Goal: Transaction & Acquisition: Purchase product/service

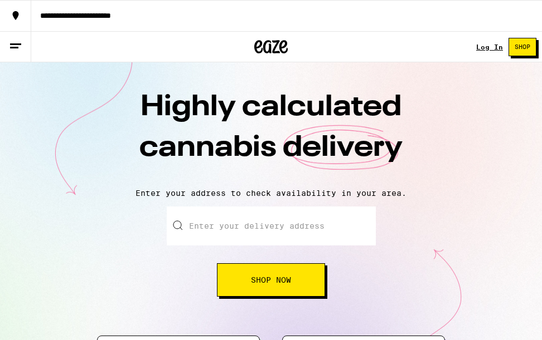
click at [285, 277] on span "Shop Now" at bounding box center [271, 280] width 40 height 8
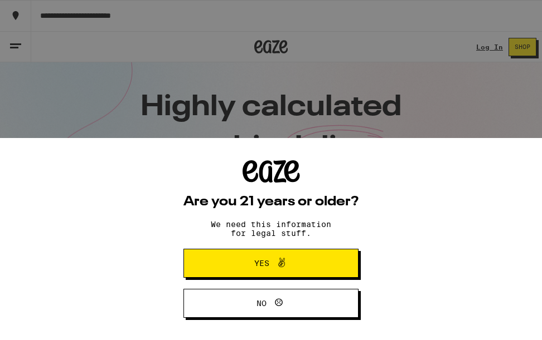
click at [462, 221] on div "Are you 21 years or older? We need this information for legal stuff. Yes No" at bounding box center [271, 239] width 542 height 202
click at [331, 256] on button "Yes" at bounding box center [270, 263] width 175 height 29
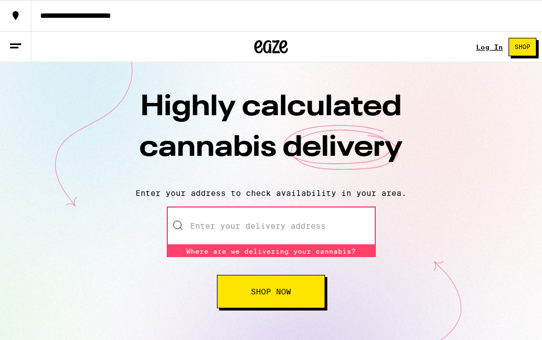
click at [488, 46] on link "Log In" at bounding box center [489, 46] width 27 height 7
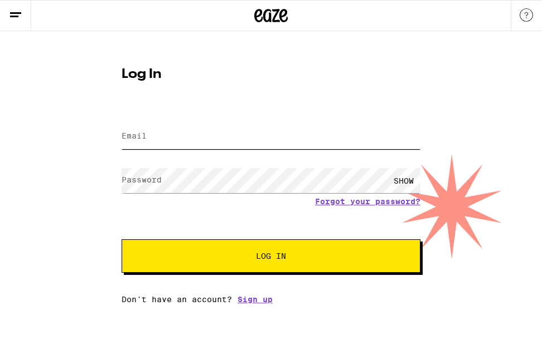
click at [231, 137] on input "Email" at bounding box center [270, 136] width 299 height 25
type input "[EMAIL_ADDRESS][DOMAIN_NAME]"
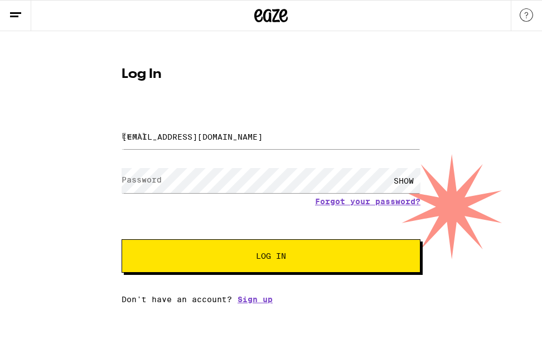
click at [271, 258] on button "Log In" at bounding box center [270, 256] width 299 height 33
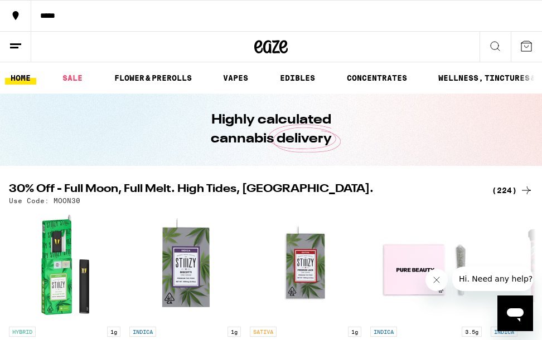
click at [19, 46] on icon at bounding box center [15, 46] width 13 height 13
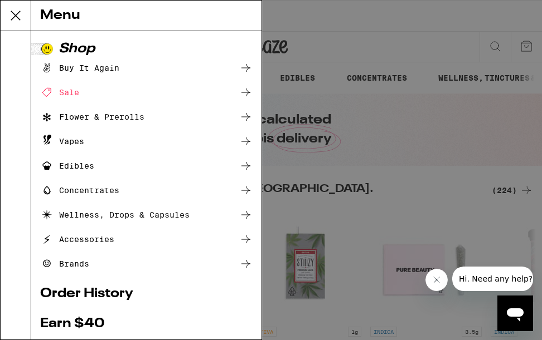
click at [108, 99] on ul "Buy It Again Sale Flower & Prerolls Vapes Edibles Concentrates Wellness, Drops …" at bounding box center [146, 166] width 212 height 210
click at [48, 94] on icon at bounding box center [46, 92] width 13 height 13
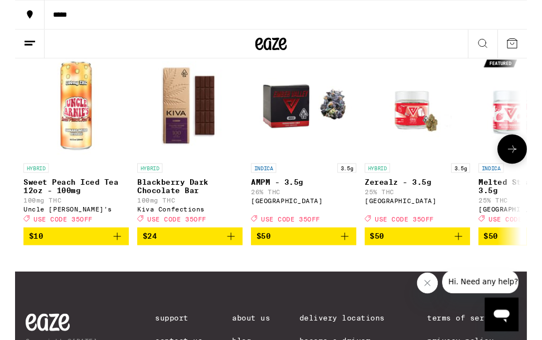
scroll to position [664, 0]
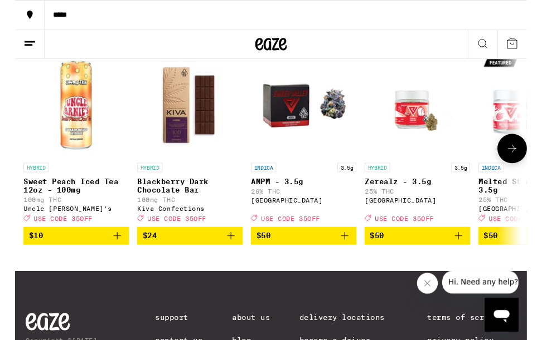
click at [530, 173] on button at bounding box center [525, 157] width 31 height 31
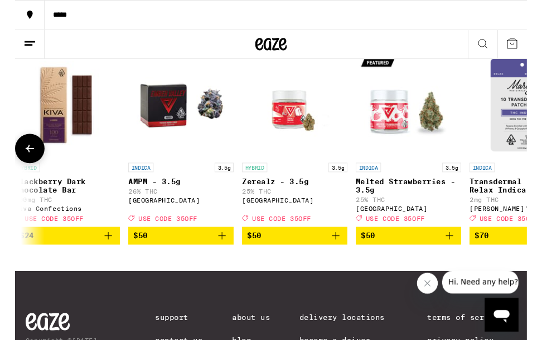
scroll to position [0, 198]
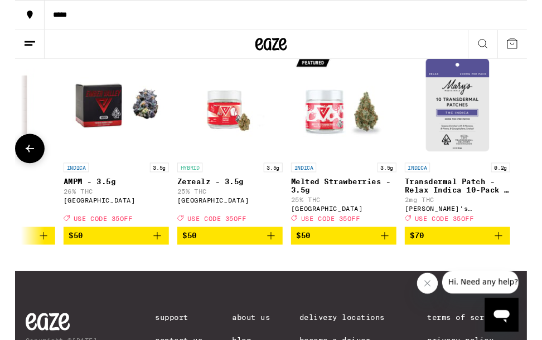
click at [21, 173] on button at bounding box center [15, 157] width 31 height 31
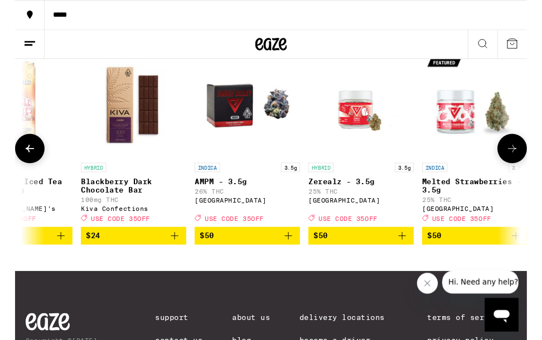
scroll to position [0, -204]
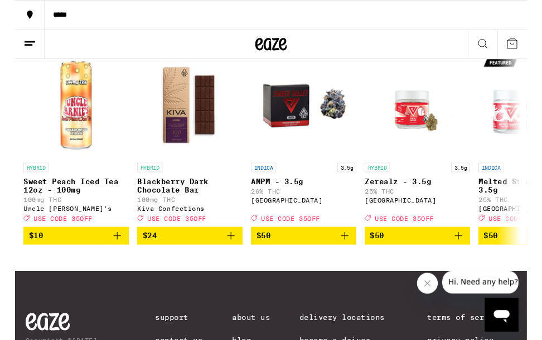
click at [22, 43] on icon at bounding box center [15, 46] width 13 height 13
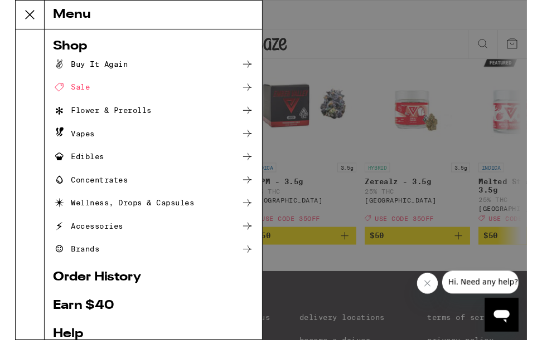
click at [72, 71] on div "Buy It Again" at bounding box center [79, 67] width 79 height 13
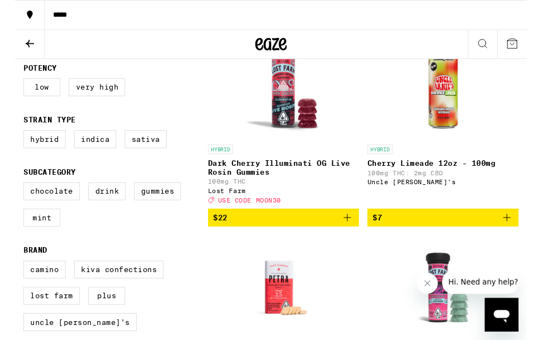
scroll to position [176, 0]
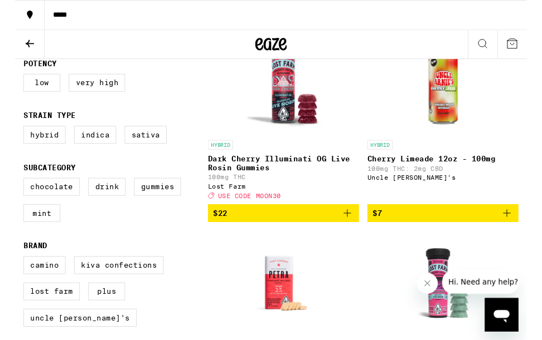
click at [350, 230] on icon "Add to bag" at bounding box center [352, 226] width 8 height 8
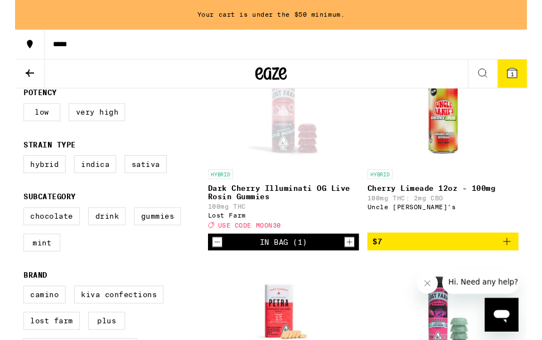
click at [355, 263] on icon "Increment" at bounding box center [354, 256] width 10 height 13
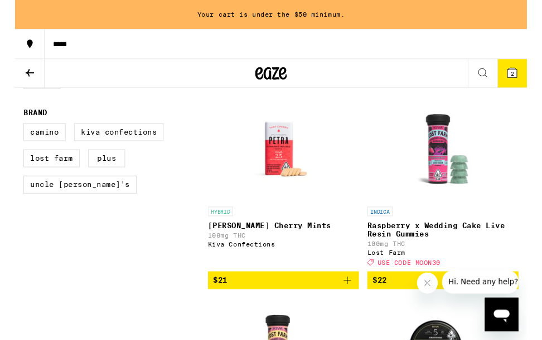
scroll to position [349, 0]
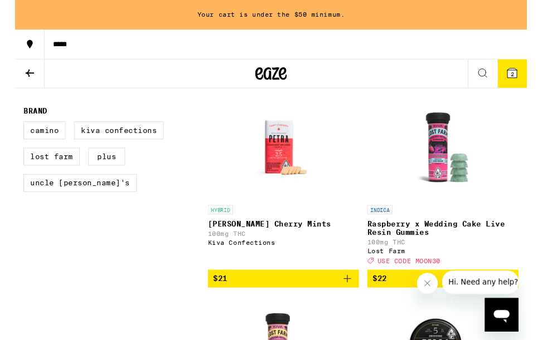
click at [353, 302] on icon "Add to bag" at bounding box center [351, 295] width 13 height 13
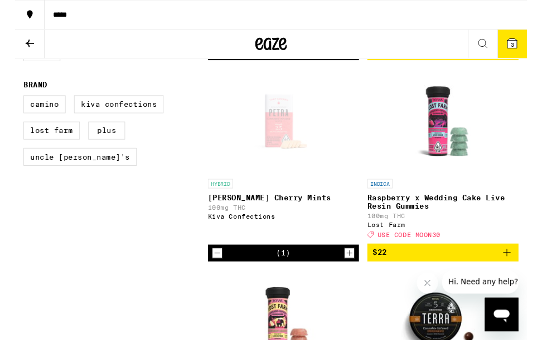
scroll to position [407, 0]
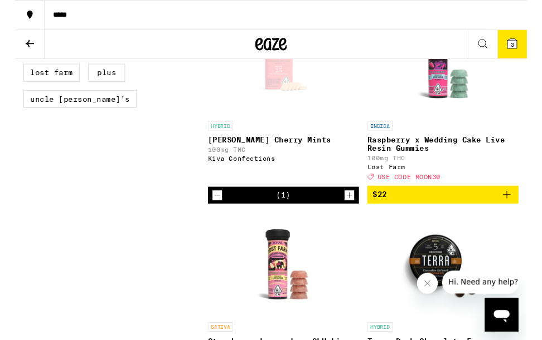
click at [523, 213] on icon "Add to bag" at bounding box center [520, 205] width 13 height 13
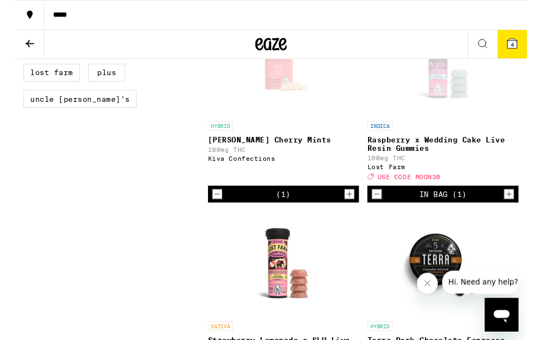
click at [524, 212] on icon "Increment" at bounding box center [523, 205] width 10 height 13
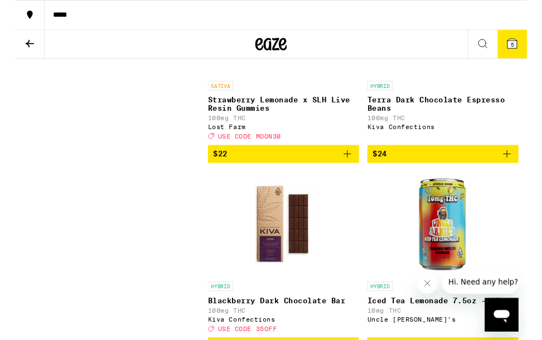
scroll to position [681, 0]
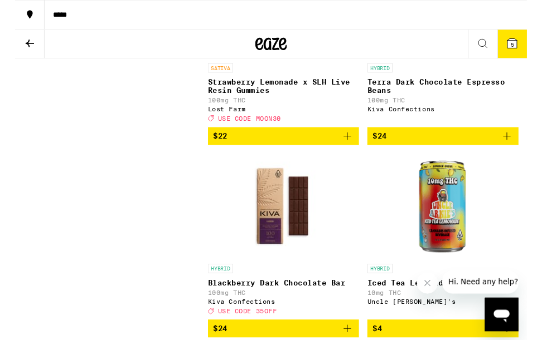
click at [520, 148] on icon "Add to bag" at bounding box center [521, 144] width 8 height 8
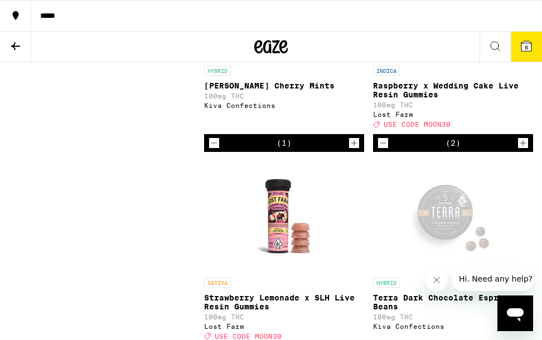
scroll to position [456, 0]
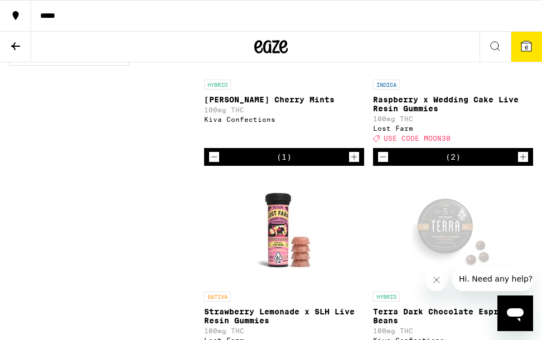
click at [526, 50] on span "6" at bounding box center [525, 47] width 3 height 7
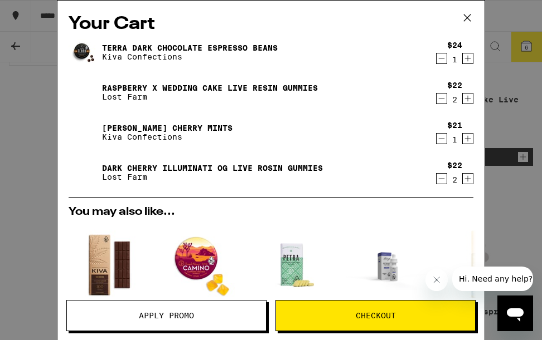
click at [526, 50] on div "Your Cart Terra Dark Chocolate Espresso Beans Kiva Confections $24 1 Raspberry …" at bounding box center [271, 170] width 542 height 340
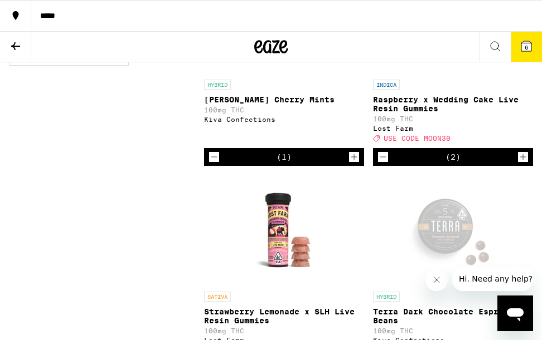
click at [524, 45] on span "6" at bounding box center [525, 47] width 3 height 7
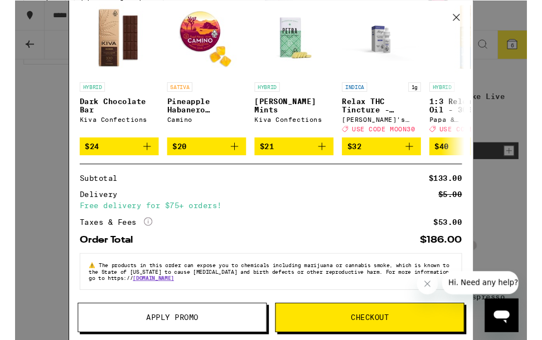
scroll to position [453, 0]
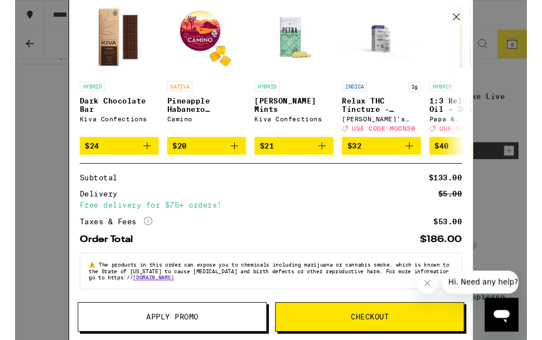
click at [155, 338] on span "Apply Promo" at bounding box center [166, 336] width 55 height 8
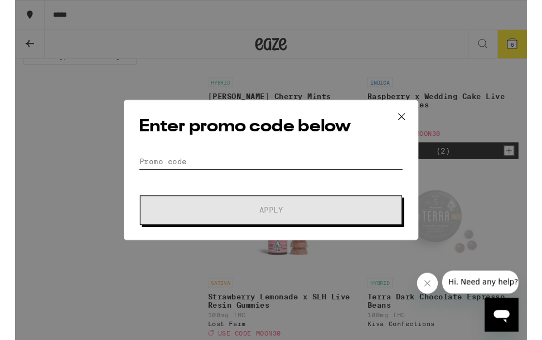
click at [202, 165] on input "Promo Code" at bounding box center [271, 171] width 280 height 17
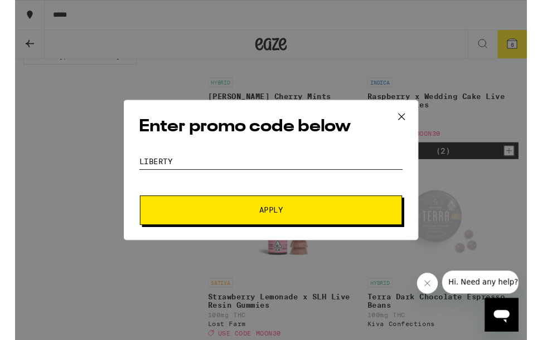
type input "LIBERTy"
drag, startPoint x: 223, startPoint y: 217, endPoint x: 215, endPoint y: 215, distance: 8.5
click at [223, 217] on button "Apply" at bounding box center [270, 222] width 277 height 31
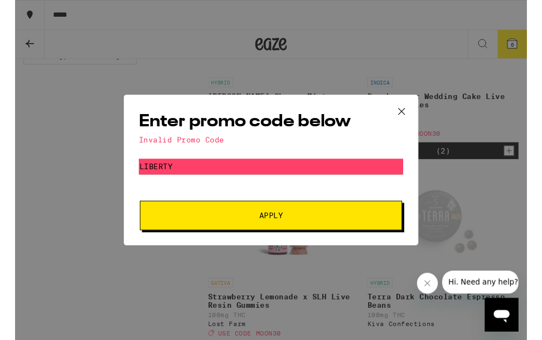
click at [410, 116] on icon at bounding box center [409, 118] width 7 height 7
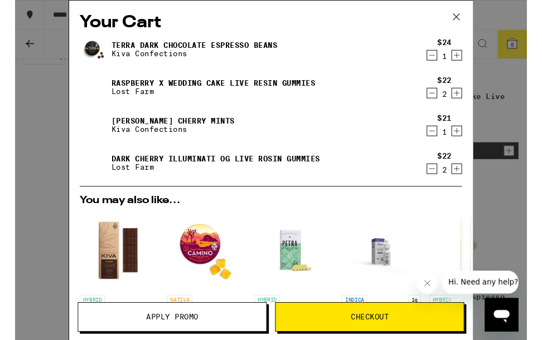
click at [149, 340] on button "Apply Promo" at bounding box center [166, 335] width 200 height 31
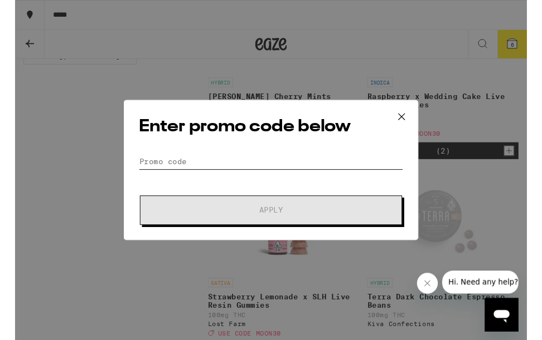
click at [178, 176] on input "Promo Code" at bounding box center [271, 171] width 280 height 17
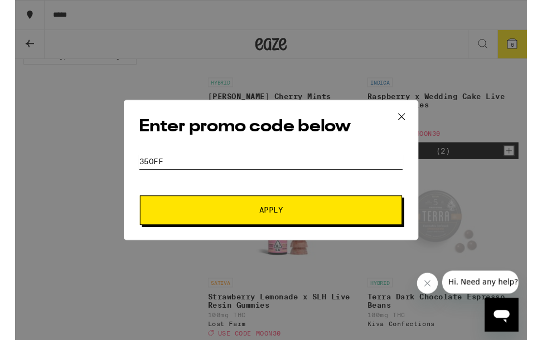
type input "35OFF"
click at [279, 227] on span "Apply" at bounding box center [271, 223] width 25 height 8
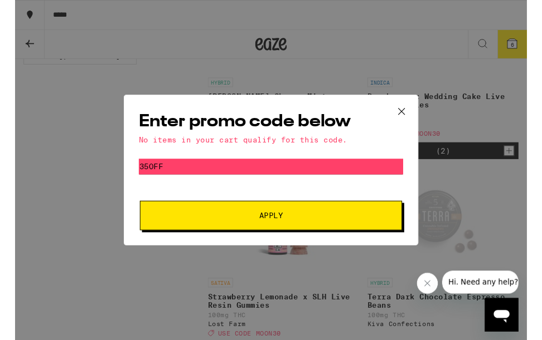
click at [411, 116] on icon at bounding box center [409, 118] width 17 height 17
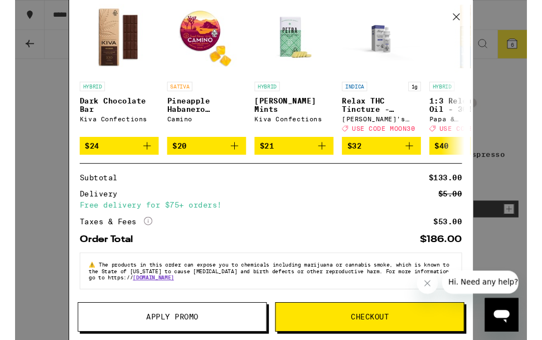
scroll to position [239, 0]
click at [355, 337] on span "Checkout" at bounding box center [375, 336] width 40 height 8
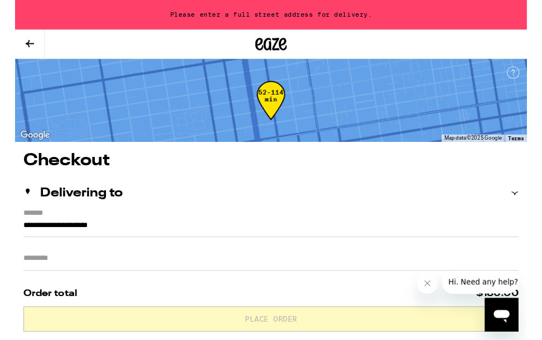
click at [12, 240] on input "**********" at bounding box center [271, 241] width 524 height 19
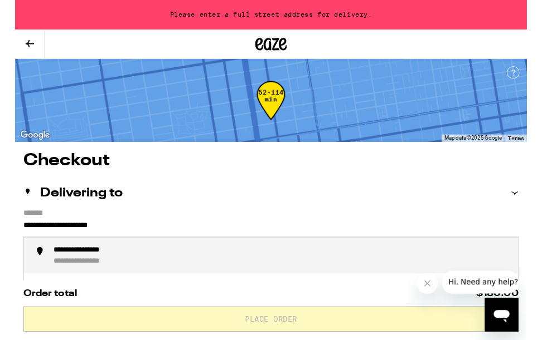
click at [18, 246] on input "**********" at bounding box center [271, 241] width 524 height 19
click at [21, 236] on input "**********" at bounding box center [271, 241] width 524 height 19
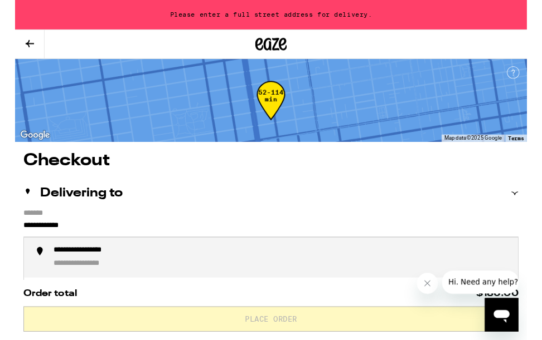
click at [87, 271] on div "**********" at bounding box center [86, 266] width 91 height 11
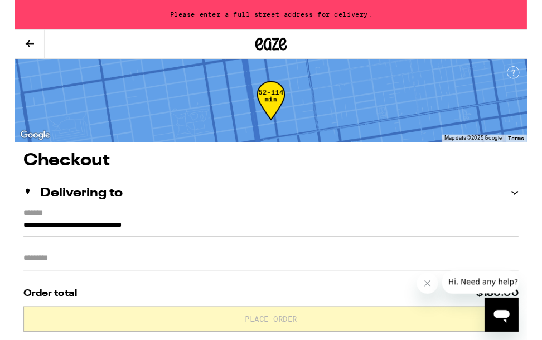
type input "**********"
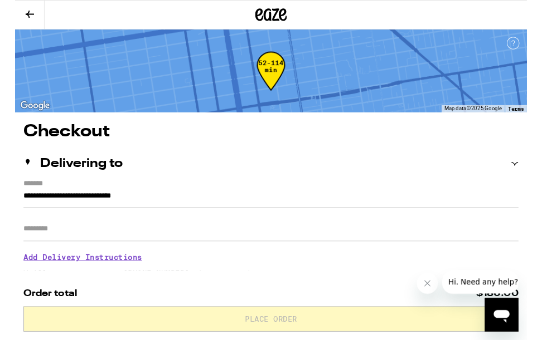
click at [50, 251] on input "Apt/Suite" at bounding box center [271, 242] width 524 height 27
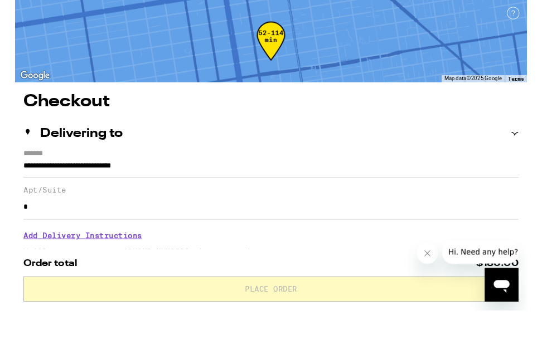
type input "*"
click at [91, 269] on h3 "Add Delivery Instructions" at bounding box center [271, 282] width 524 height 26
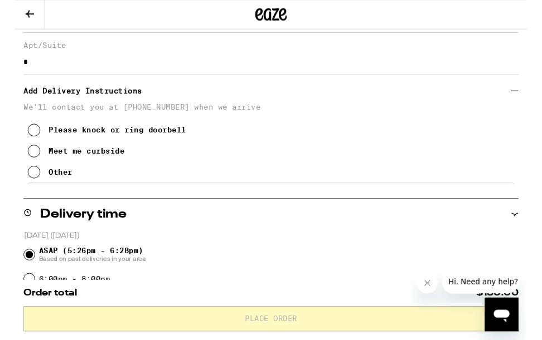
scroll to position [158, 0]
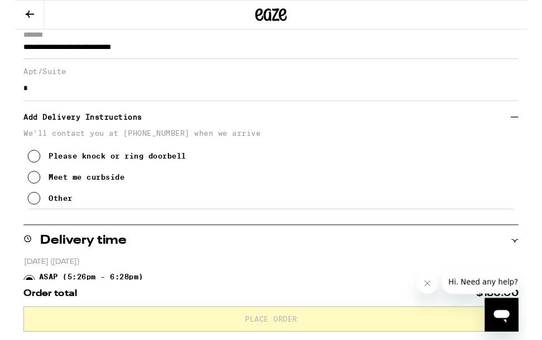
click at [22, 172] on icon at bounding box center [19, 165] width 13 height 13
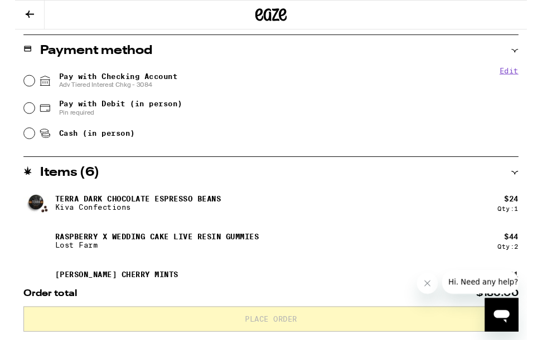
scroll to position [572, 0]
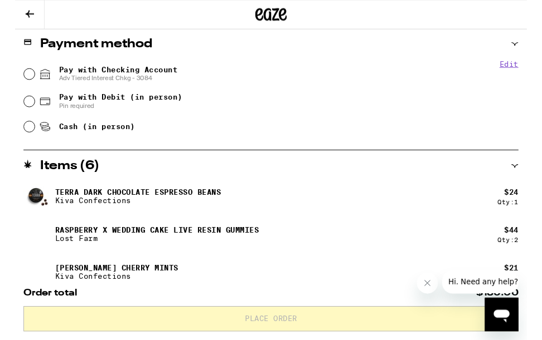
click at [17, 79] on input "Pay with Checking Account Adv Tiered Interest Chkg - 3084" at bounding box center [14, 78] width 11 height 11
radio input "true"
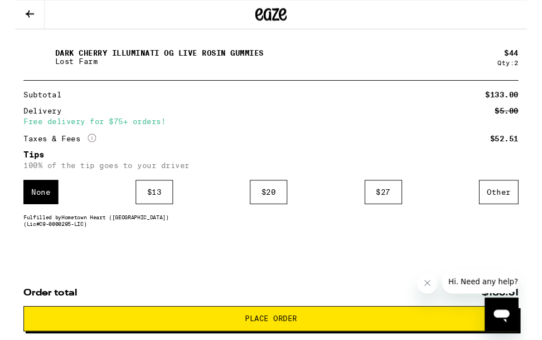
scroll to position [874, 0]
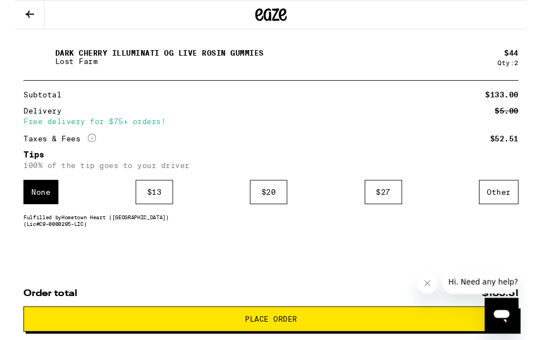
click at [285, 340] on span "Place Order" at bounding box center [271, 338] width 55 height 8
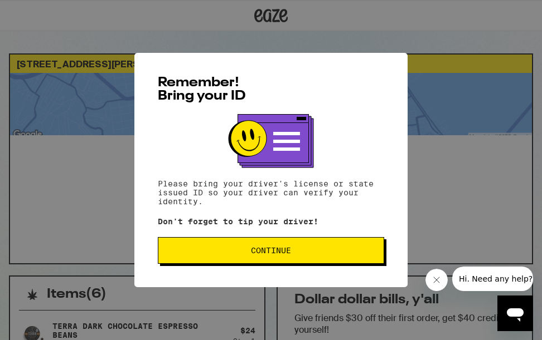
click at [223, 249] on button "Continue" at bounding box center [271, 250] width 226 height 27
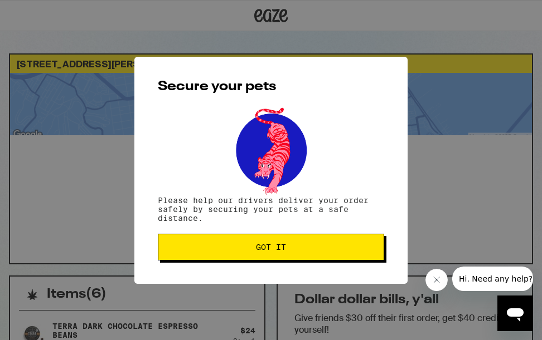
click at [270, 243] on button "Got it" at bounding box center [271, 247] width 226 height 27
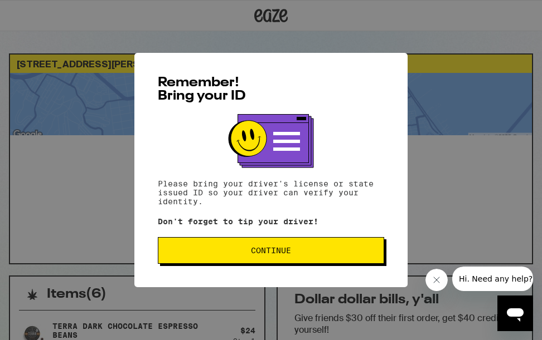
click at [272, 253] on span "Continue" at bounding box center [271, 251] width 40 height 8
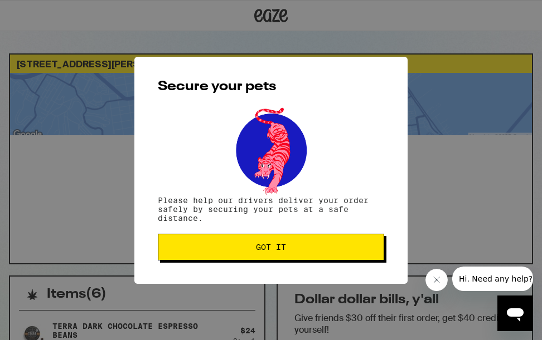
click at [272, 251] on span "Got it" at bounding box center [271, 248] width 30 height 8
